Goal: Task Accomplishment & Management: Complete application form

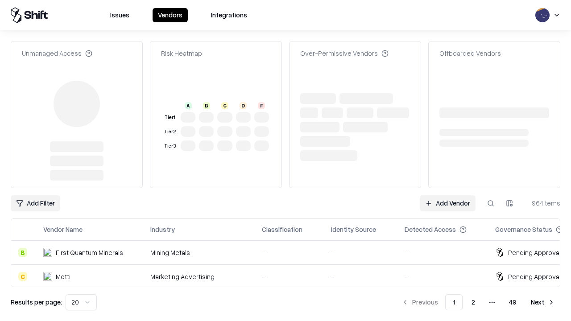
click at [447, 195] on link "Add Vendor" at bounding box center [448, 203] width 56 height 16
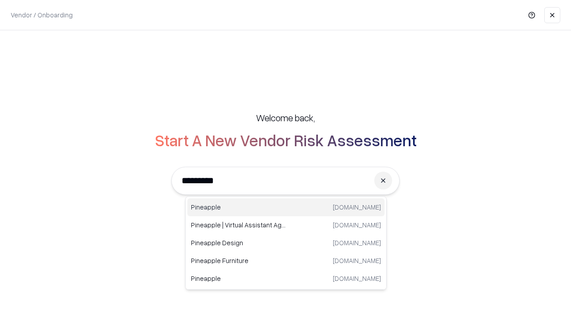
click at [286, 207] on div "Pineapple [DOMAIN_NAME]" at bounding box center [285, 207] width 197 height 18
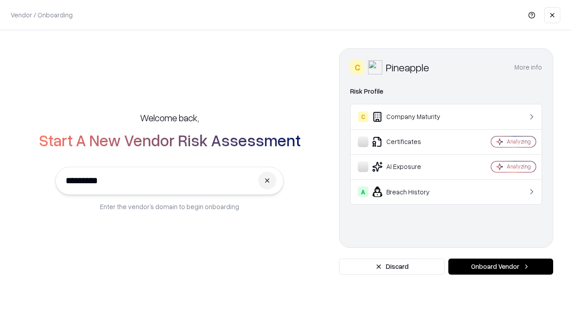
type input "*********"
click at [500, 267] on button "Onboard Vendor" at bounding box center [500, 267] width 105 height 16
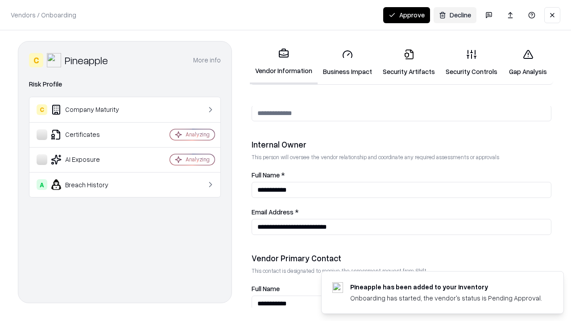
scroll to position [462, 0]
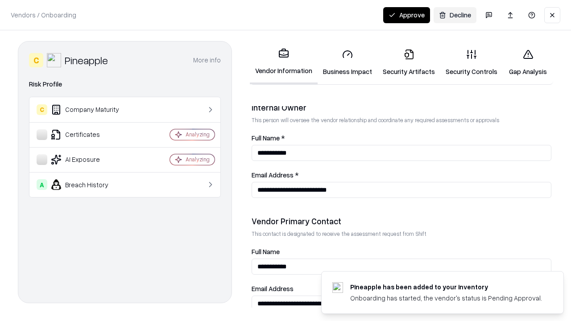
click at [347, 62] on link "Business Impact" at bounding box center [348, 62] width 60 height 41
click at [409, 62] on link "Security Artifacts" at bounding box center [408, 62] width 63 height 41
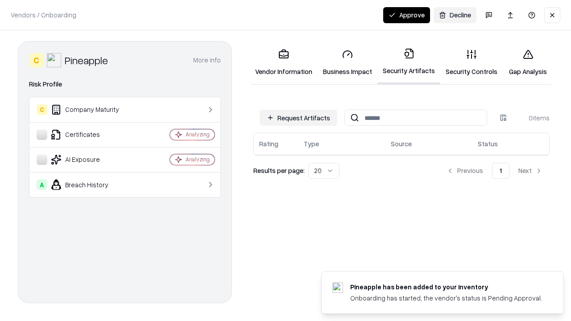
click at [298, 118] on button "Request Artifacts" at bounding box center [299, 118] width 78 height 16
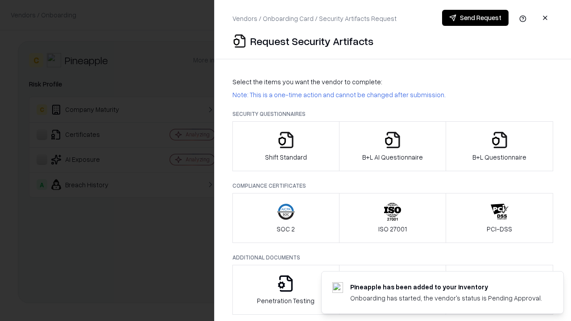
click at [285, 146] on icon "button" at bounding box center [286, 140] width 18 height 18
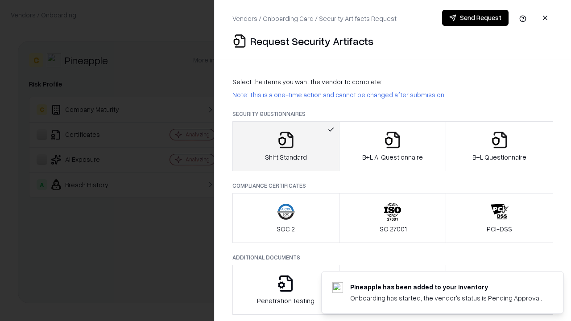
click at [475, 18] on button "Send Request" at bounding box center [475, 18] width 66 height 16
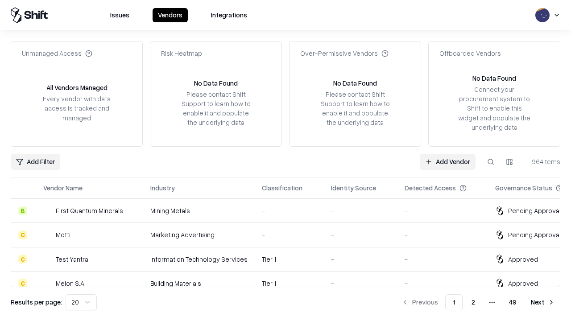
click at [491, 161] on button at bounding box center [491, 162] width 16 height 16
type input "*********"
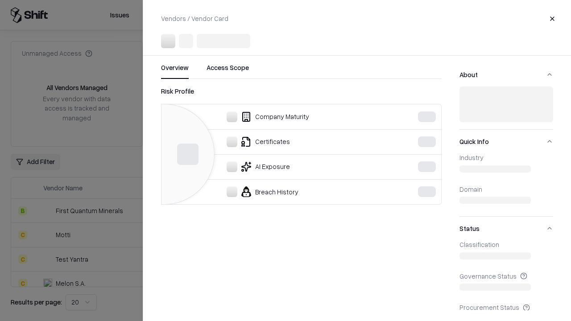
scroll to position [99, 0]
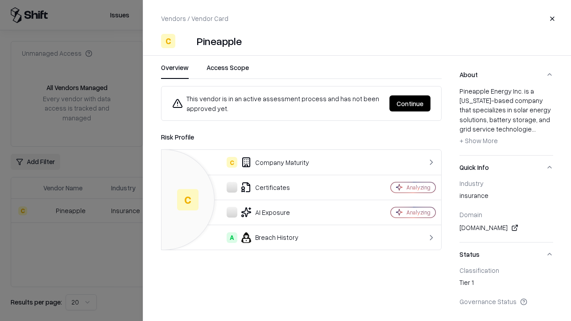
click at [410, 103] on button "Continue" at bounding box center [409, 103] width 41 height 16
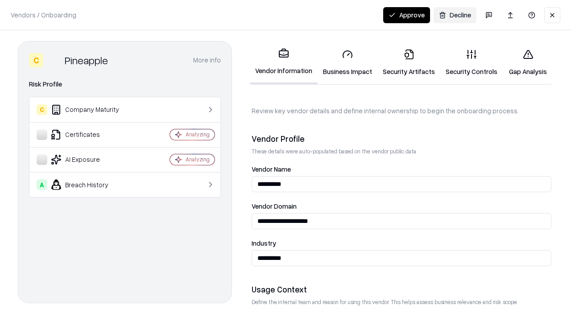
click at [409, 62] on link "Security Artifacts" at bounding box center [408, 62] width 63 height 41
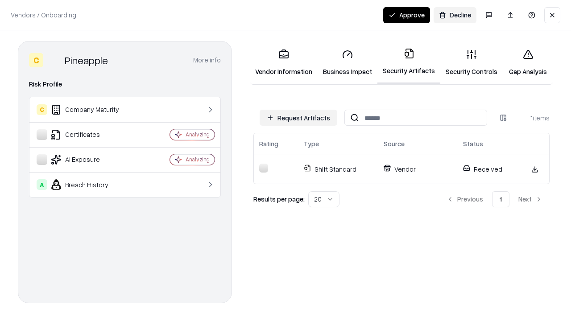
click at [406, 15] on button "Approve" at bounding box center [406, 15] width 47 height 16
